Goal: Communication & Community: Answer question/provide support

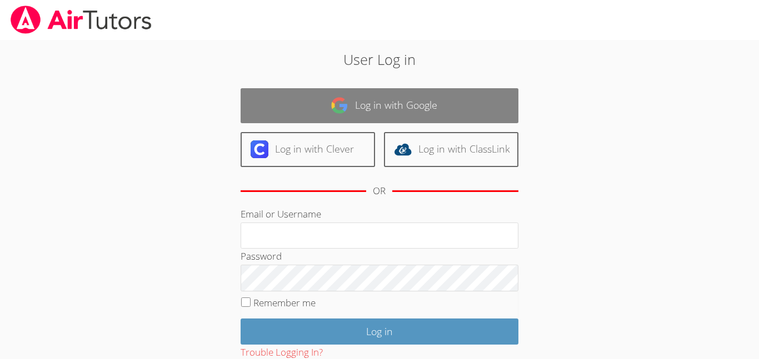
click at [365, 100] on link "Log in with Google" at bounding box center [379, 105] width 278 height 35
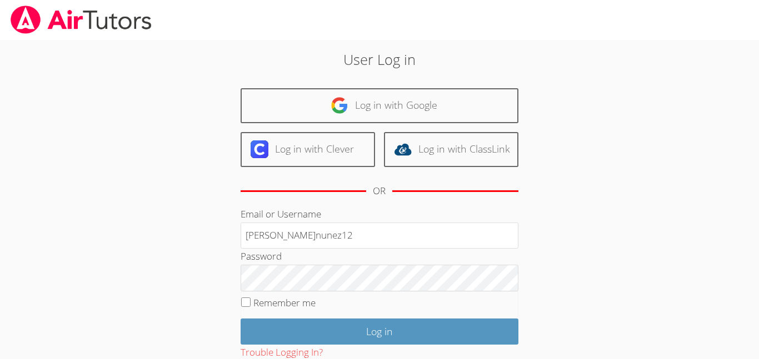
type input "j.nunez12"
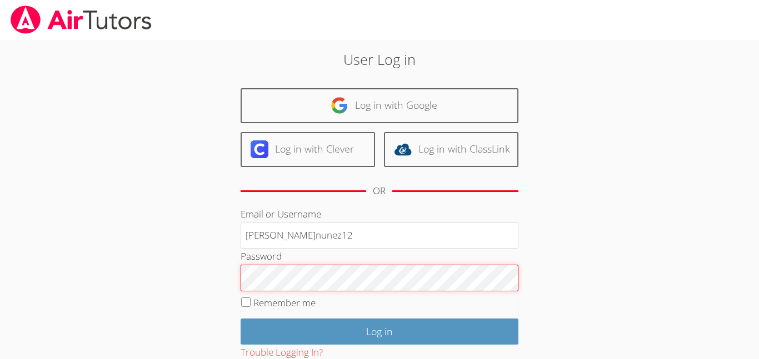
click at [240, 319] on input "Log in" at bounding box center [379, 332] width 278 height 26
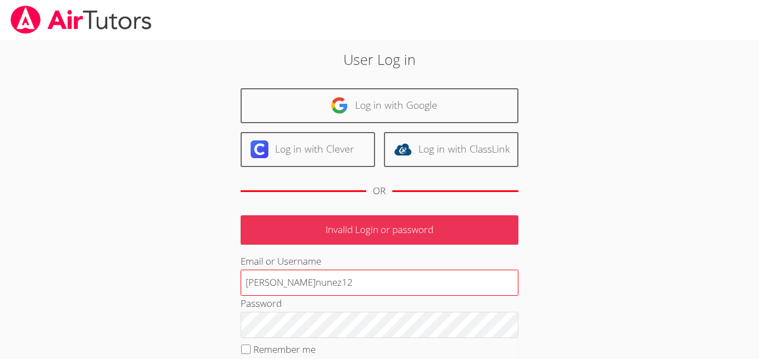
click at [296, 285] on input "j.nunez12" at bounding box center [379, 283] width 278 height 27
click at [310, 284] on input "j.nunez12" at bounding box center [379, 283] width 278 height 27
type input "j.nunez12@lodiusd.org"
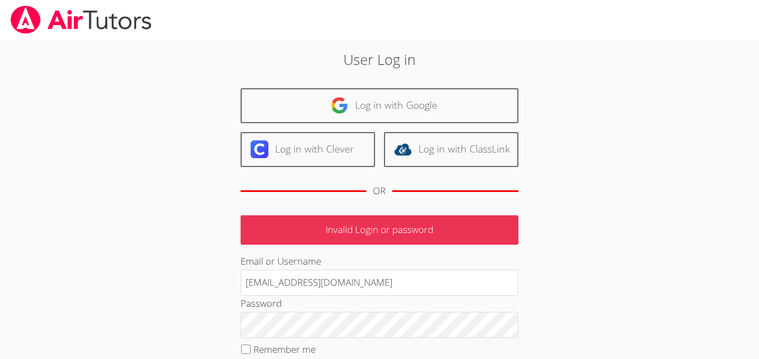
click at [356, 339] on fieldset "Remember me" at bounding box center [379, 352] width 278 height 28
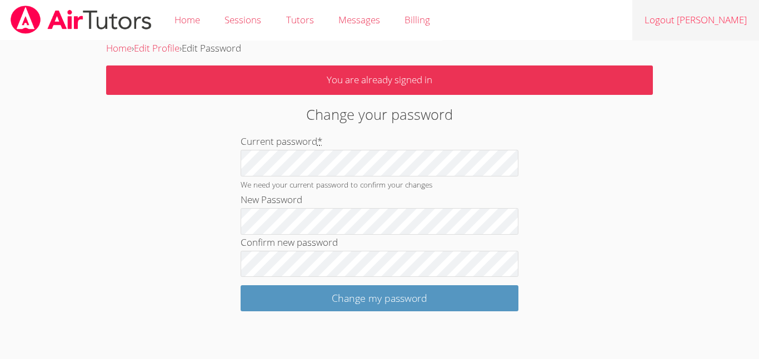
click at [695, 27] on link "Logout Jonathan" at bounding box center [695, 20] width 127 height 41
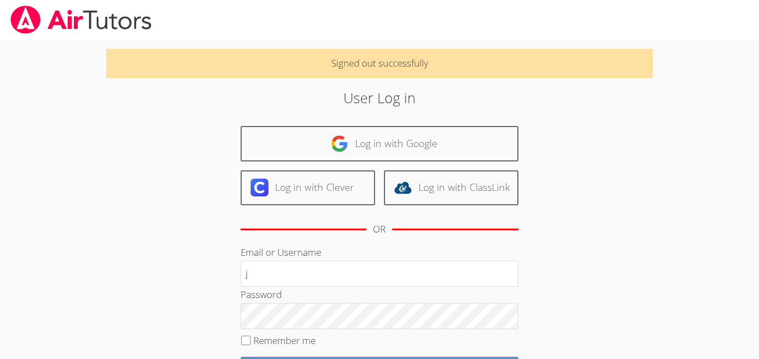
type input "[EMAIL_ADDRESS][DOMAIN_NAME]"
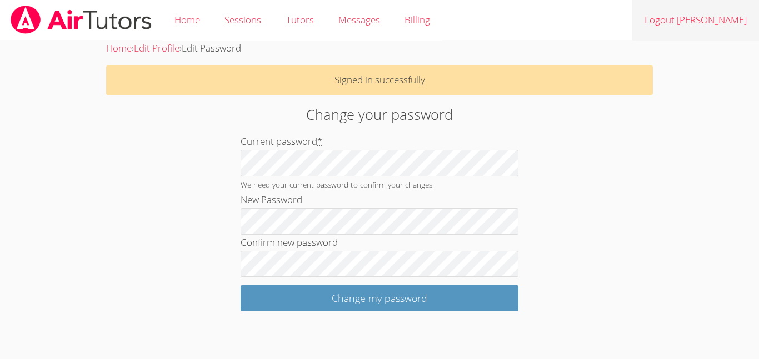
click at [695, 16] on link "Logout [PERSON_NAME]" at bounding box center [695, 20] width 127 height 41
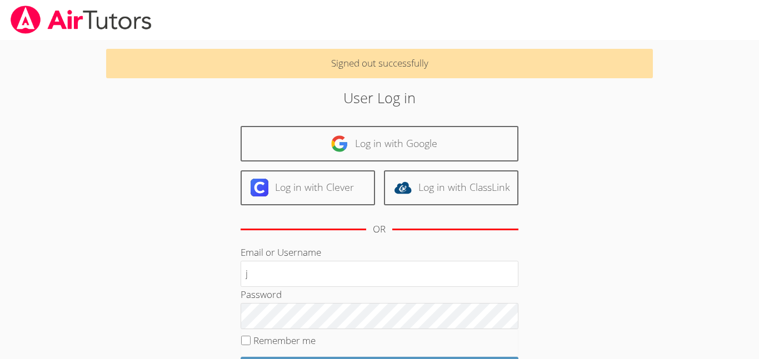
type input "j.nunez12@lodiusd.org"
click at [244, 340] on input "Remember me" at bounding box center [245, 340] width 9 height 9
checkbox input "true"
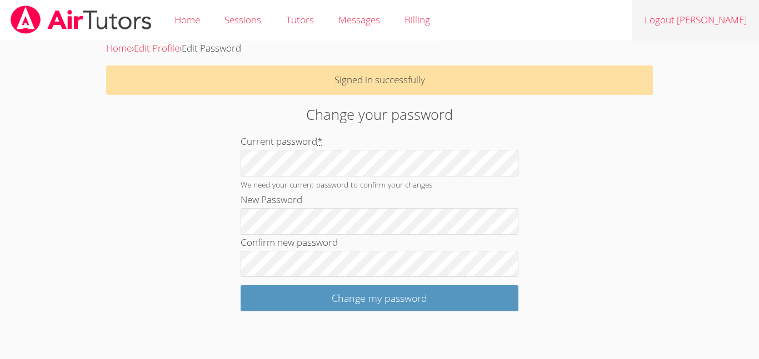
click at [698, 18] on link "Logout [PERSON_NAME]" at bounding box center [695, 20] width 127 height 41
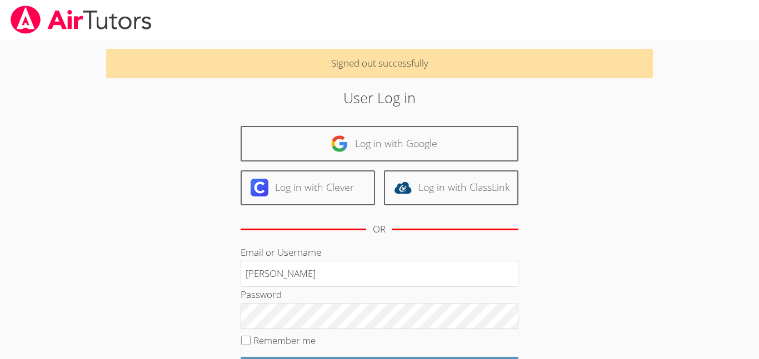
type input "j.nunez12@lodiusd.org"
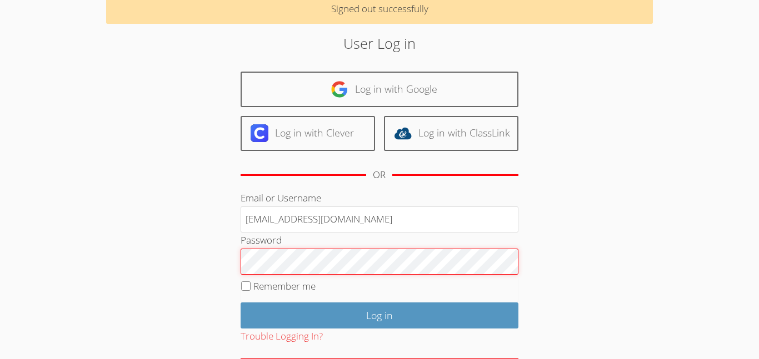
scroll to position [56, 0]
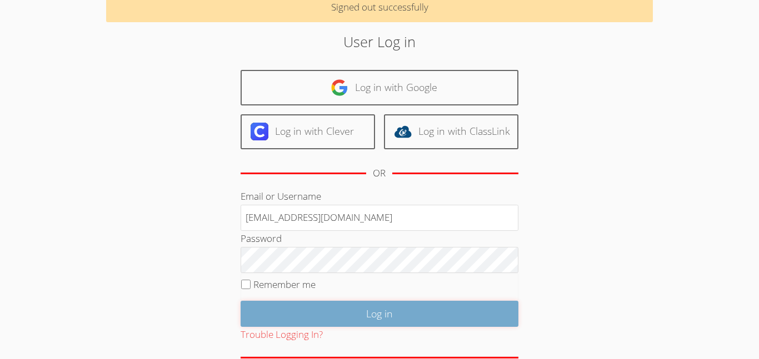
click at [319, 317] on input "Log in" at bounding box center [379, 314] width 278 height 26
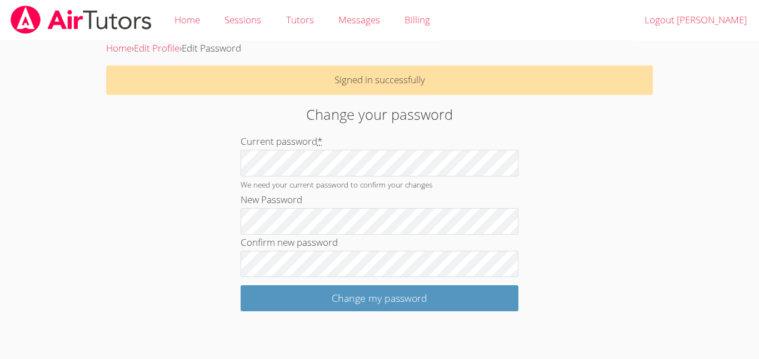
click at [359, 284] on form "Current password * We need your current password to confirm your changes New Pa…" at bounding box center [379, 223] width 278 height 178
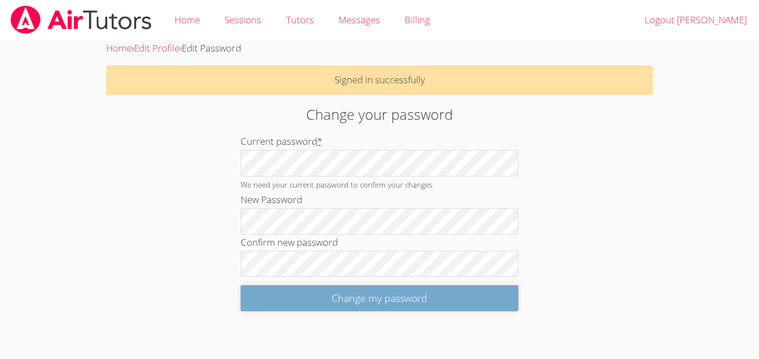
click at [363, 293] on input "Change my password" at bounding box center [379, 298] width 278 height 26
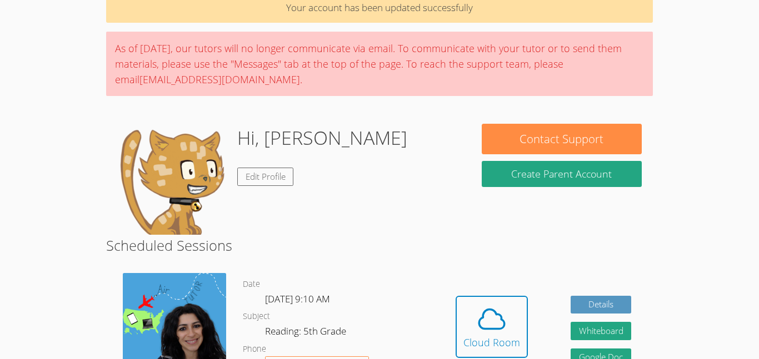
click at [485, 284] on div "Hidden Cloud Room Details Whiteboard Hidden Google Doc" at bounding box center [543, 335] width 218 height 141
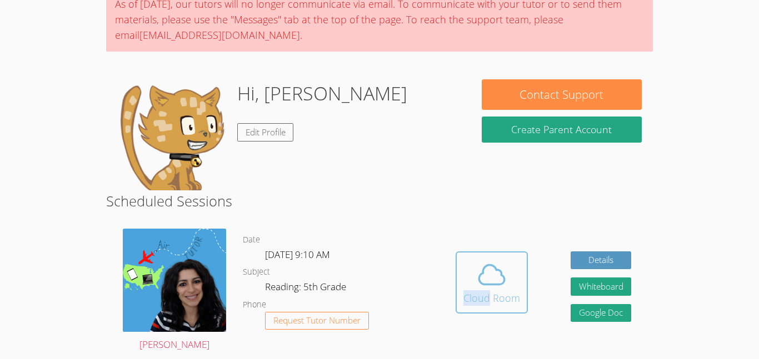
scroll to position [107, 0]
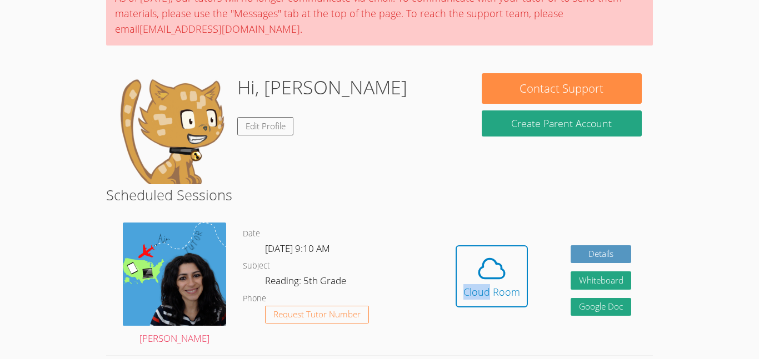
click at [473, 338] on div "Hidden Cloud Room Details Whiteboard Hidden Google Doc" at bounding box center [543, 284] width 218 height 141
click at [445, 230] on div "Hidden Cloud Room Details Whiteboard Hidden Google Doc" at bounding box center [543, 284] width 218 height 141
click at [482, 262] on icon at bounding box center [491, 268] width 31 height 31
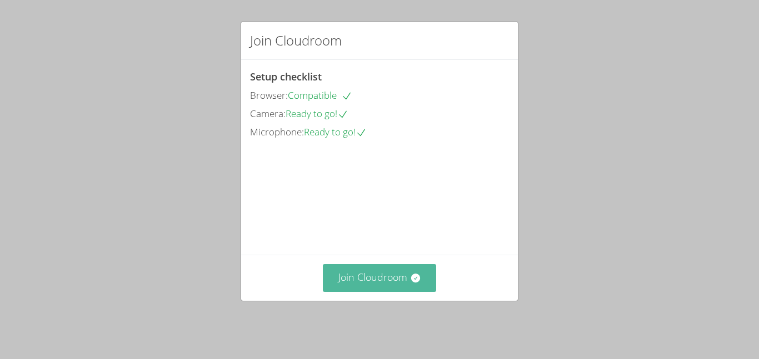
click at [387, 281] on button "Join Cloudroom" at bounding box center [380, 277] width 114 height 27
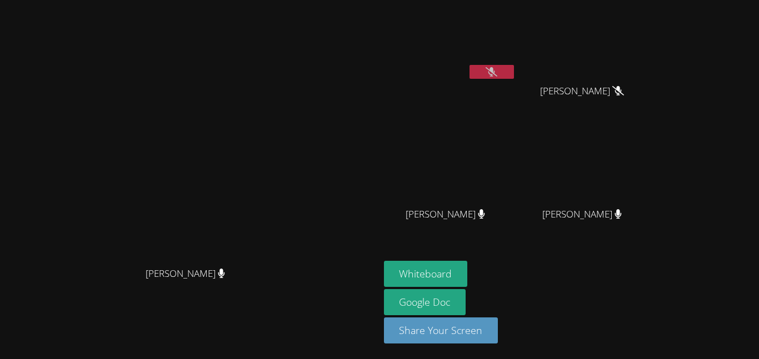
click at [514, 79] on div at bounding box center [491, 73] width 44 height 17
click at [497, 73] on icon at bounding box center [491, 71] width 12 height 9
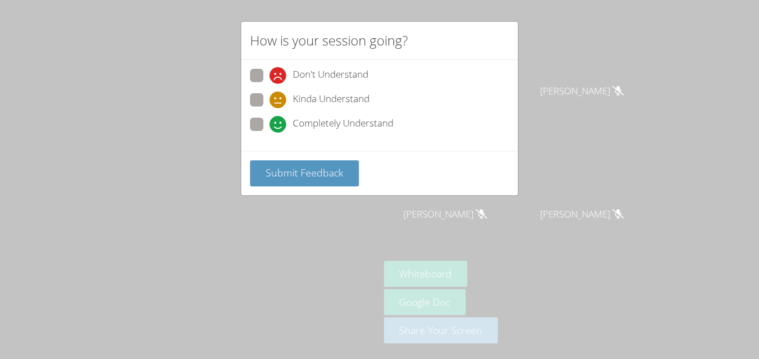
click at [269, 133] on span at bounding box center [269, 133] width 0 height 0
click at [269, 123] on input "Completely Understand" at bounding box center [273, 122] width 9 height 9
radio input "true"
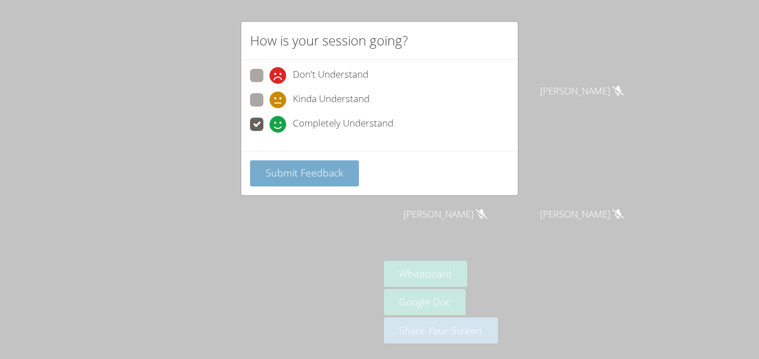
click at [295, 179] on button "Submit Feedback" at bounding box center [304, 174] width 109 height 26
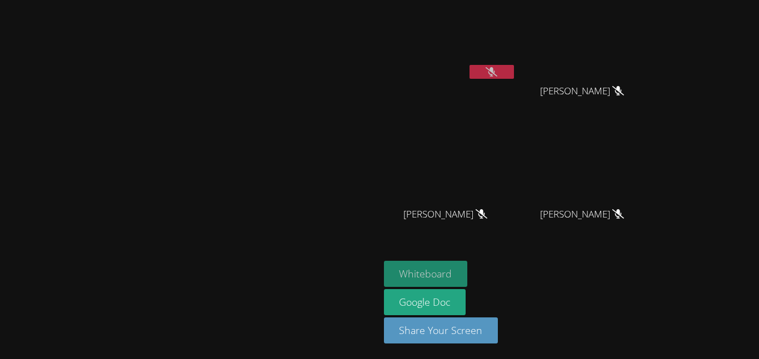
click at [468, 265] on button "Whiteboard" at bounding box center [426, 274] width 84 height 26
